Goal: Find specific page/section: Find specific page/section

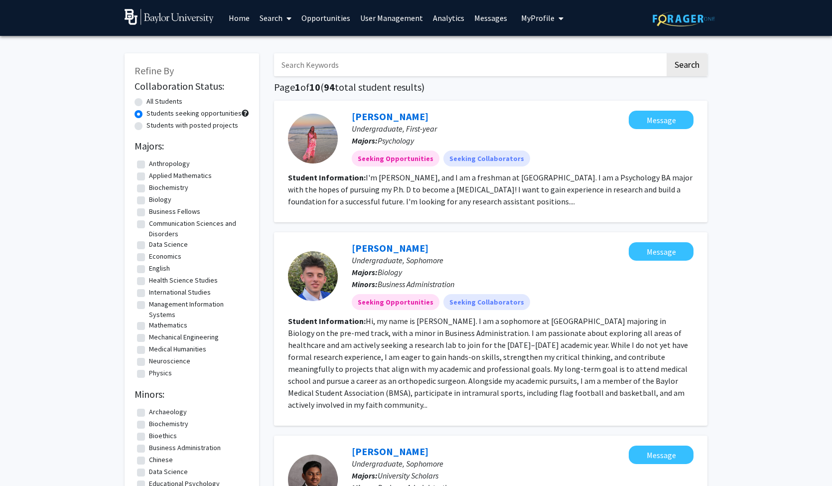
click at [266, 16] on link "Search" at bounding box center [276, 17] width 42 height 35
click at [304, 70] on input "Search Keywords" at bounding box center [469, 64] width 391 height 23
type input "d"
type input "[PERSON_NAME]"
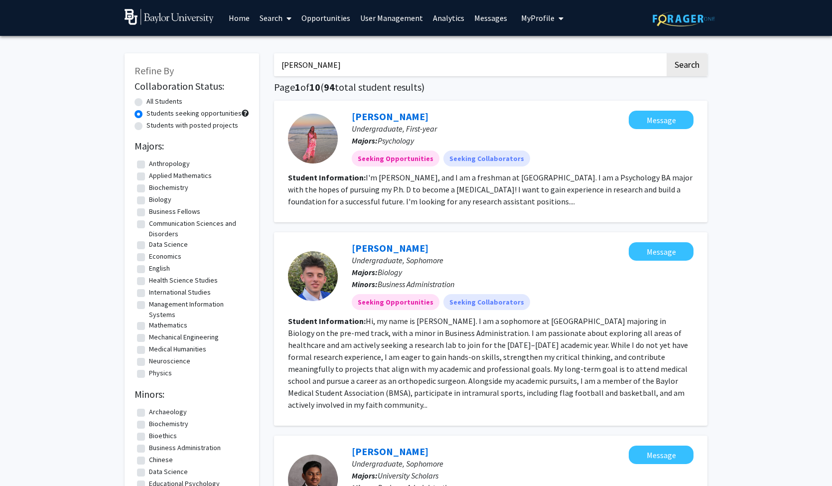
click at [687, 66] on button "Search" at bounding box center [687, 64] width 41 height 23
radio input "true"
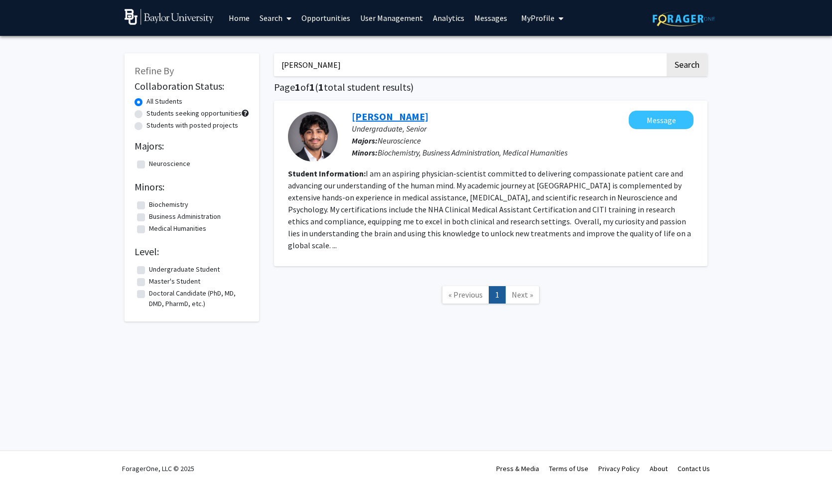
type input "[PERSON_NAME]"
click at [391, 121] on link "[PERSON_NAME]" at bounding box center [390, 116] width 77 height 12
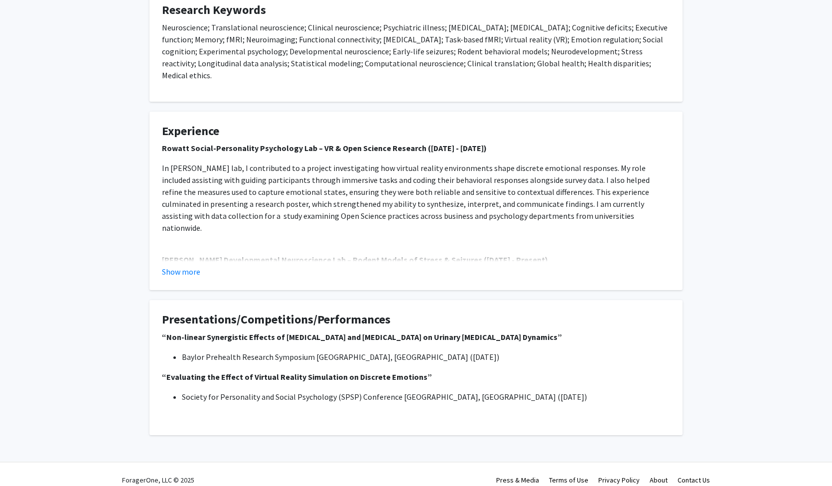
scroll to position [294, 0]
click at [189, 266] on button "Show more" at bounding box center [181, 272] width 38 height 12
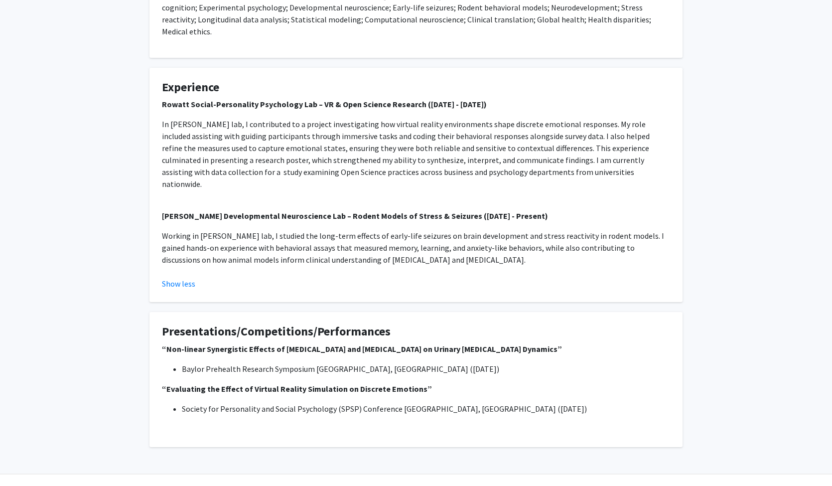
scroll to position [338, 0]
